Goal: Information Seeking & Learning: Learn about a topic

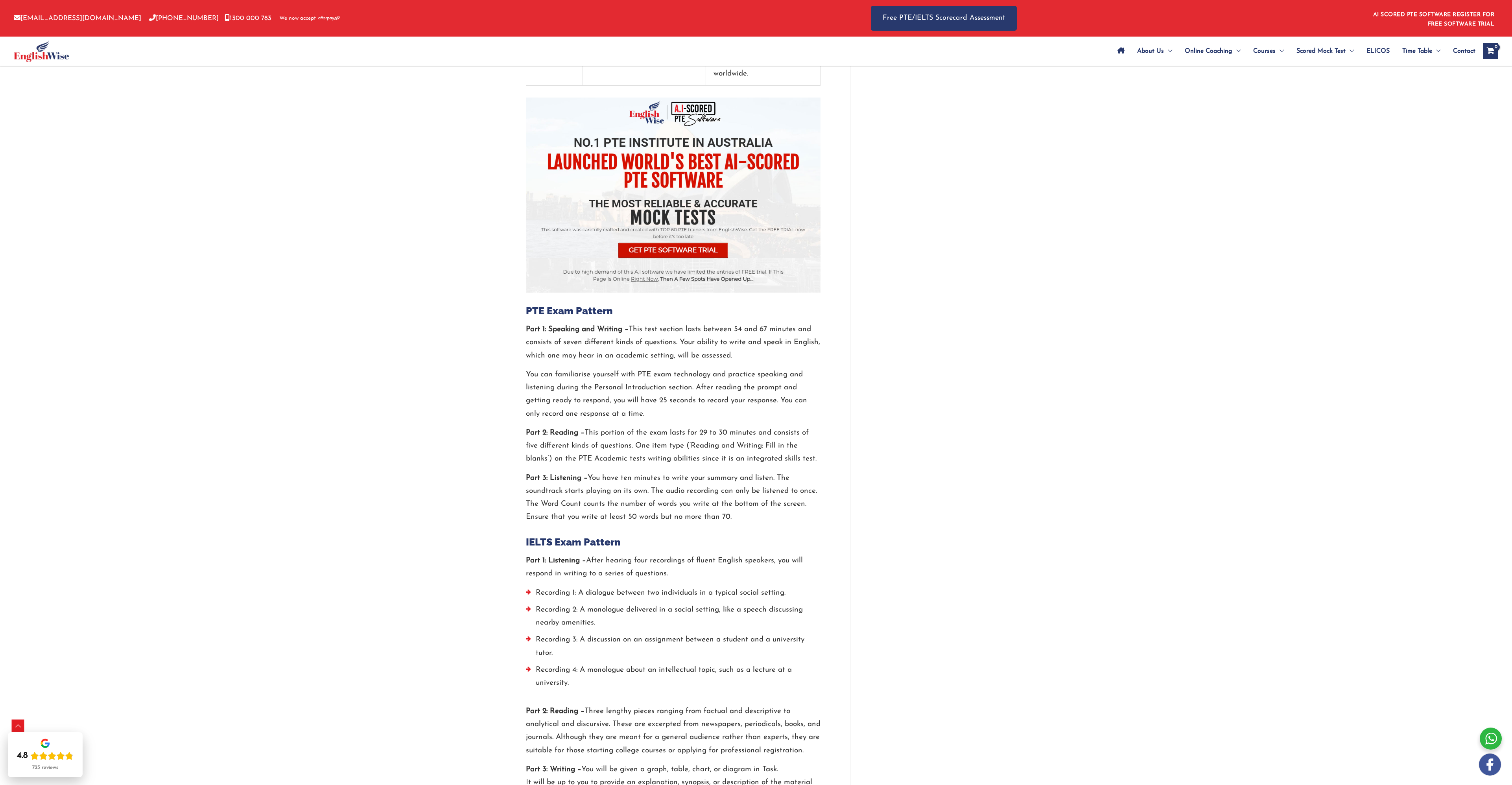
scroll to position [944, 0]
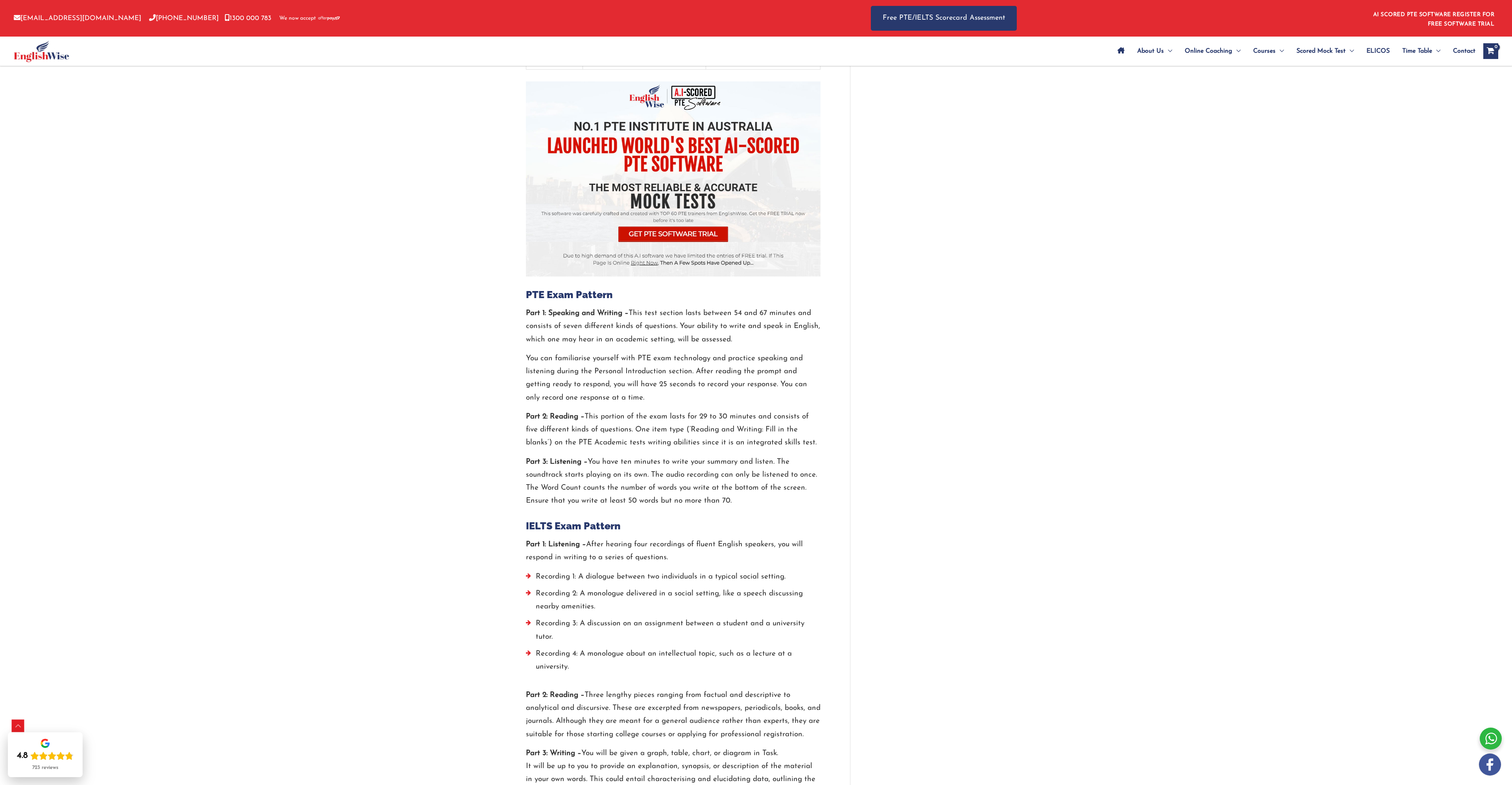
drag, startPoint x: 752, startPoint y: 325, endPoint x: 730, endPoint y: 332, distance: 23.1
click at [730, 332] on p "Part 1: Speaking and Writing – This test section lasts between 54 and 67 minute…" at bounding box center [673, 326] width 295 height 39
drag, startPoint x: 730, startPoint y: 332, endPoint x: 705, endPoint y: 387, distance: 60.4
click at [705, 387] on div "Part 1: Speaking and Writing – This test section lasts between 54 and 67 minute…" at bounding box center [673, 407] width 295 height 201
click at [705, 387] on p "You can familiarise yourself with PTE exam technology and practice speaking and…" at bounding box center [673, 378] width 295 height 52
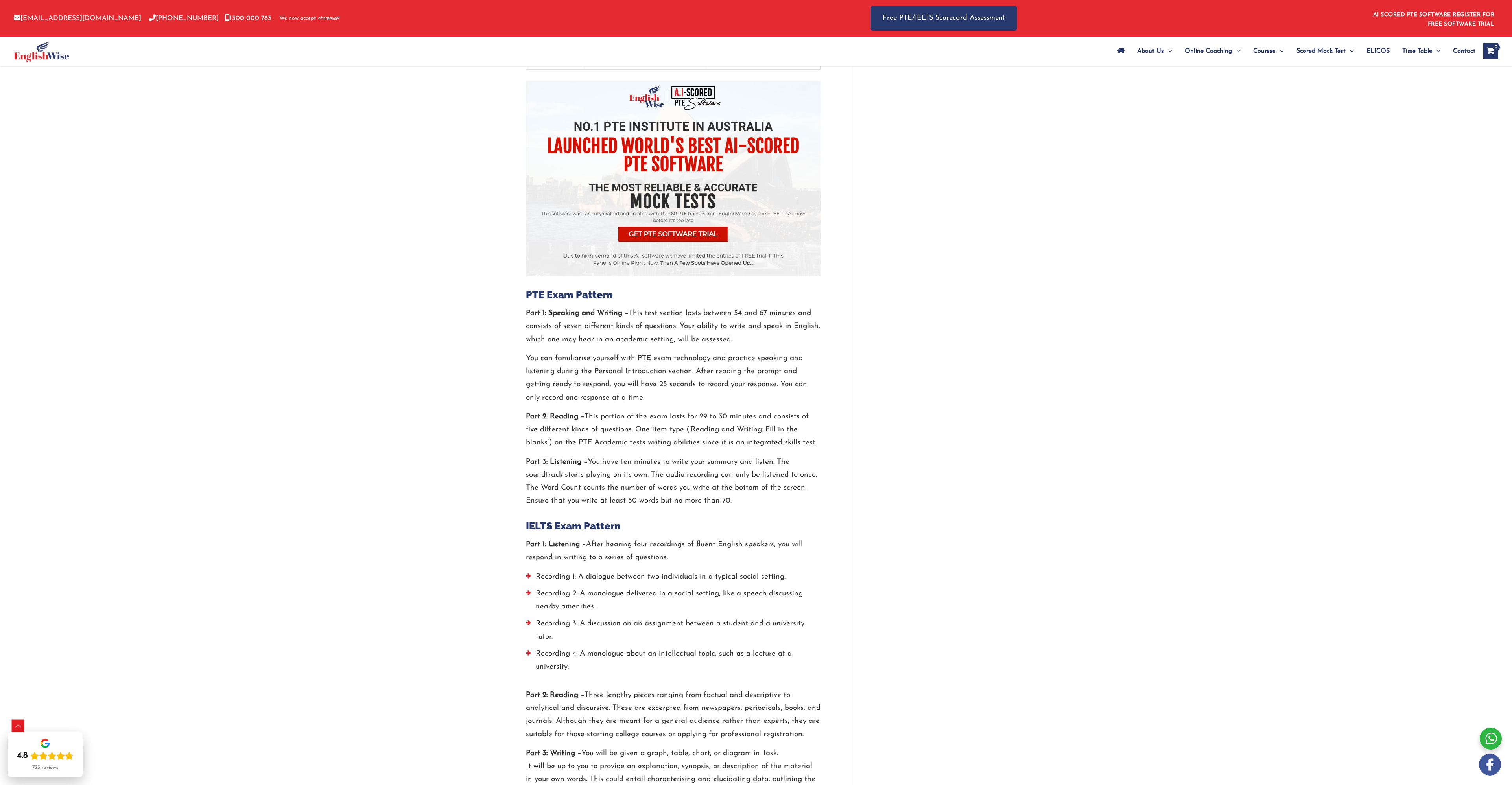
drag, startPoint x: 705, startPoint y: 387, endPoint x: 776, endPoint y: 330, distance: 91.0
click at [776, 330] on div "Part 1: Speaking and Writing – This test section lasts between 54 and 67 minute…" at bounding box center [673, 407] width 295 height 201
drag, startPoint x: 776, startPoint y: 330, endPoint x: 749, endPoint y: 348, distance: 32.4
click at [749, 352] on p "You can familiarise yourself with PTE exam technology and practice speaking and…" at bounding box center [673, 378] width 295 height 52
drag, startPoint x: 768, startPoint y: 332, endPoint x: 719, endPoint y: 389, distance: 75.2
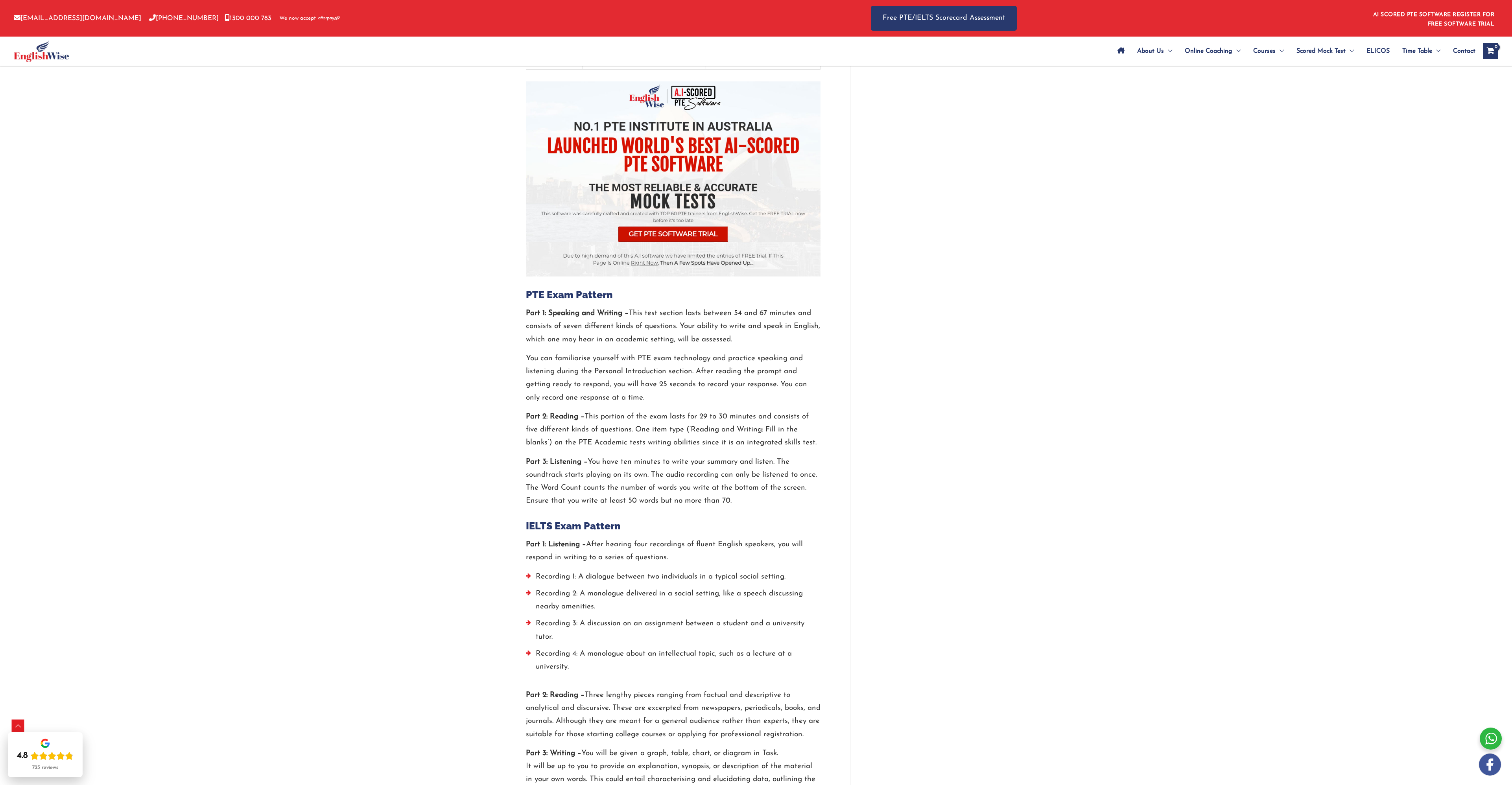
click at [719, 389] on div "Part 1: Speaking and Writing – This test section lasts between 54 and 67 minute…" at bounding box center [673, 407] width 295 height 201
drag, startPoint x: 719, startPoint y: 389, endPoint x: 704, endPoint y: 388, distance: 15.0
click at [704, 388] on p "You can familiarise yourself with PTE exam technology and practice speaking and…" at bounding box center [673, 378] width 295 height 52
drag, startPoint x: 704, startPoint y: 388, endPoint x: 735, endPoint y: 320, distance: 74.7
click at [735, 320] on div "Part 1: Speaking and Writing – This test section lasts between 54 and 67 minute…" at bounding box center [673, 407] width 295 height 201
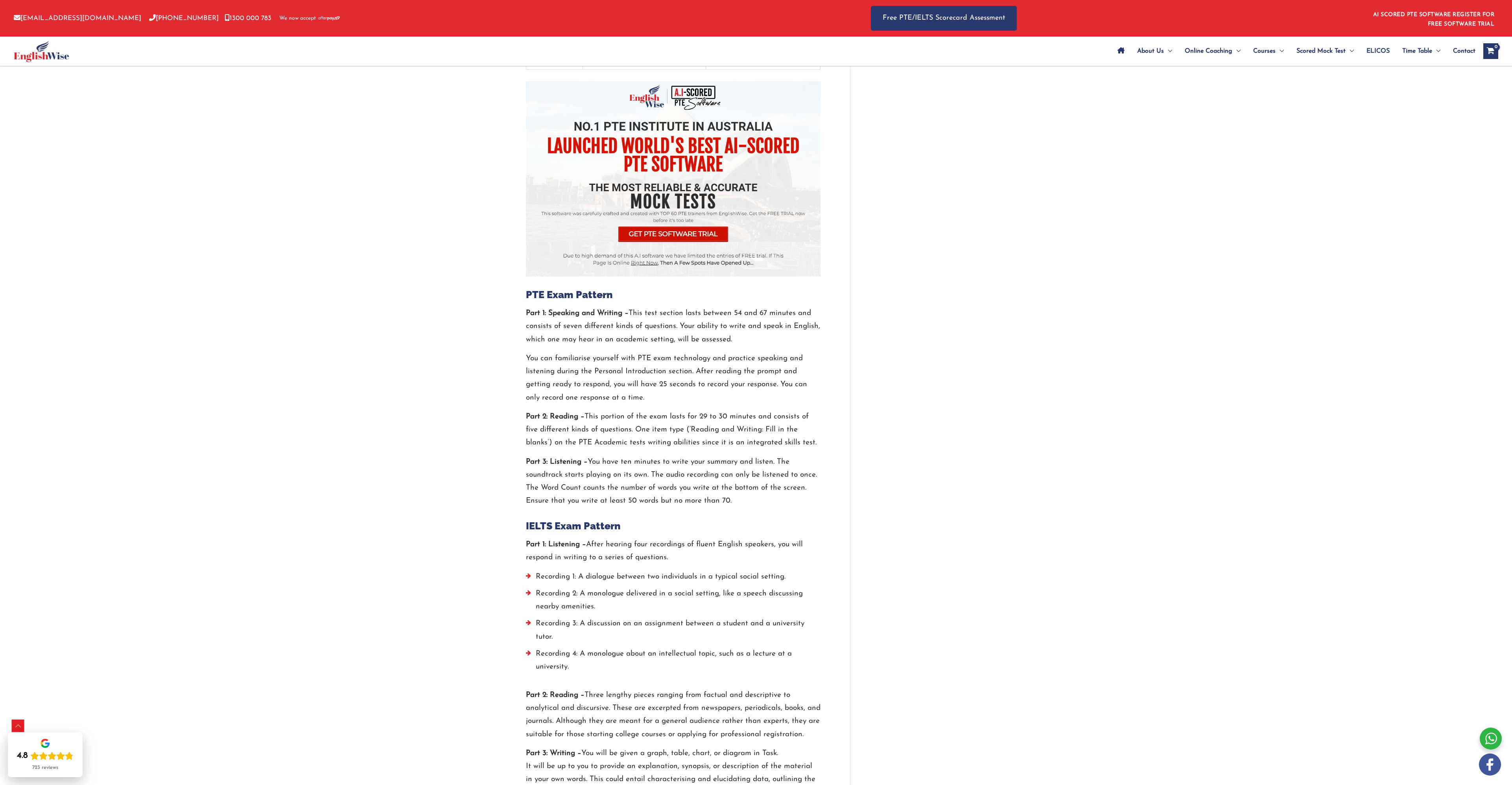
click at [610, 391] on div "Part 1: Speaking and Writing – This test section lasts between 54 and 67 minute…" at bounding box center [673, 407] width 295 height 201
click at [702, 392] on div "Part 1: Speaking and Writing – This test section lasts between 54 and 67 minute…" at bounding box center [673, 407] width 295 height 201
drag, startPoint x: 702, startPoint y: 392, endPoint x: 645, endPoint y: 437, distance: 72.6
click at [645, 437] on div "Part 1: Speaking and Writing – This test section lasts between 54 and 67 minute…" at bounding box center [673, 407] width 295 height 201
click at [686, 538] on p "Part 1: Listening – After hearing four recordings of fluent English speakers, y…" at bounding box center [673, 551] width 295 height 26
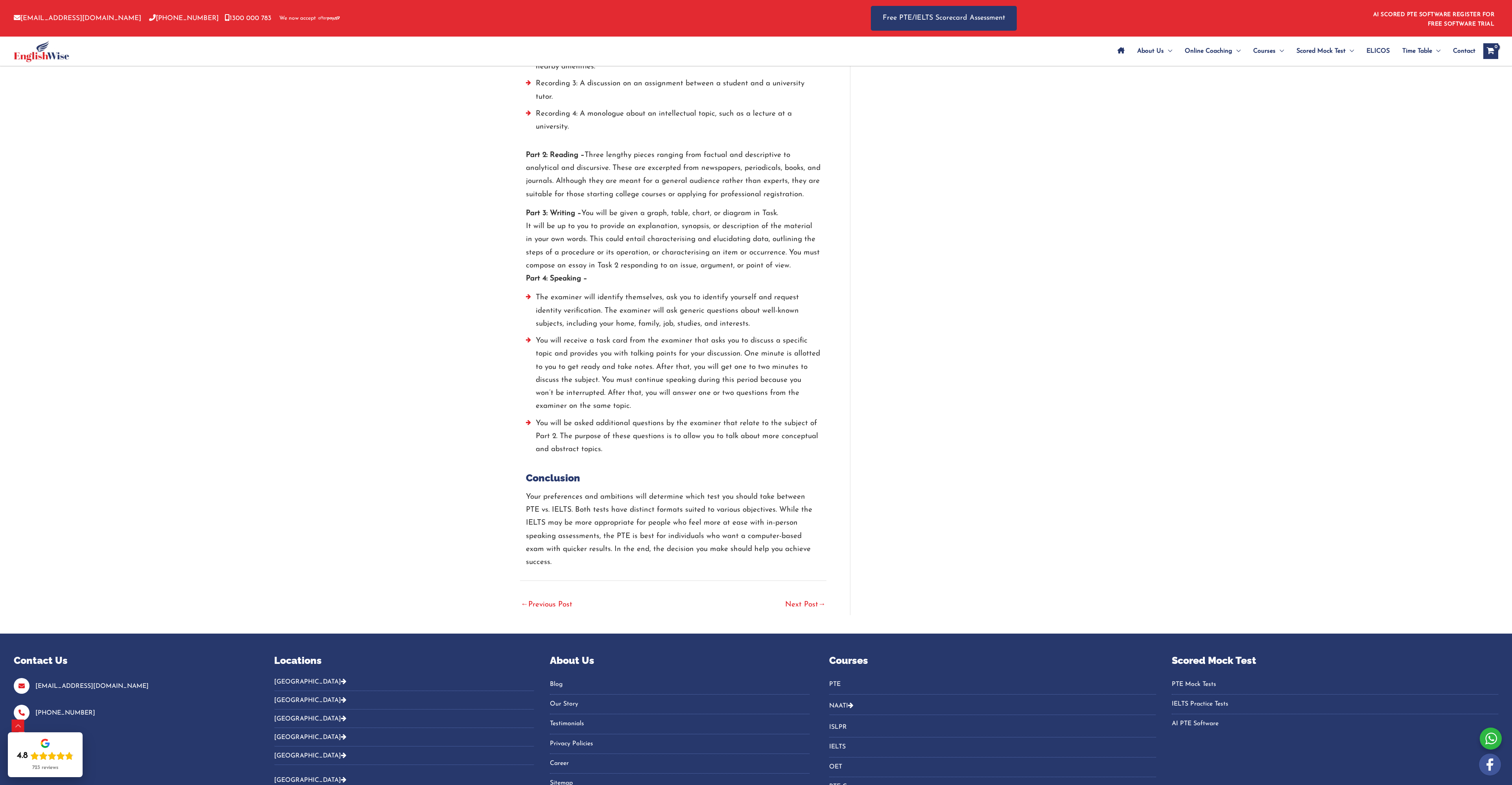
scroll to position [1495, 0]
